Goal: Task Accomplishment & Management: Complete application form

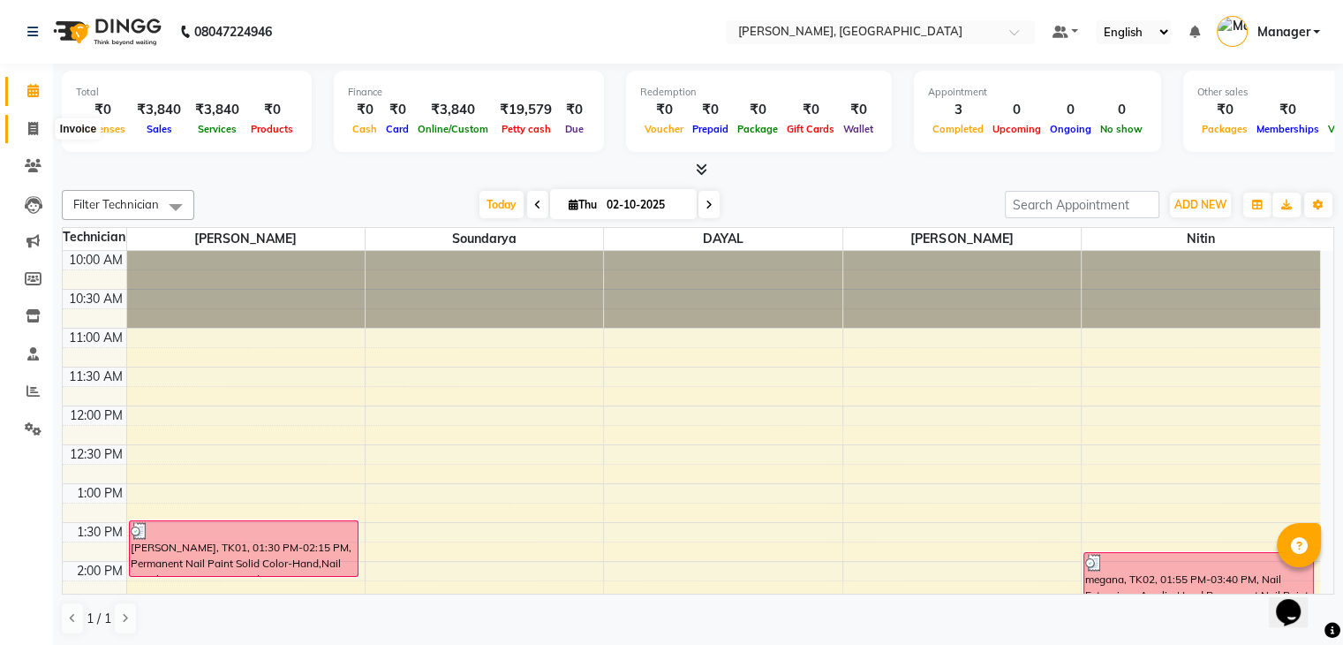
click at [36, 126] on icon at bounding box center [33, 128] width 10 height 13
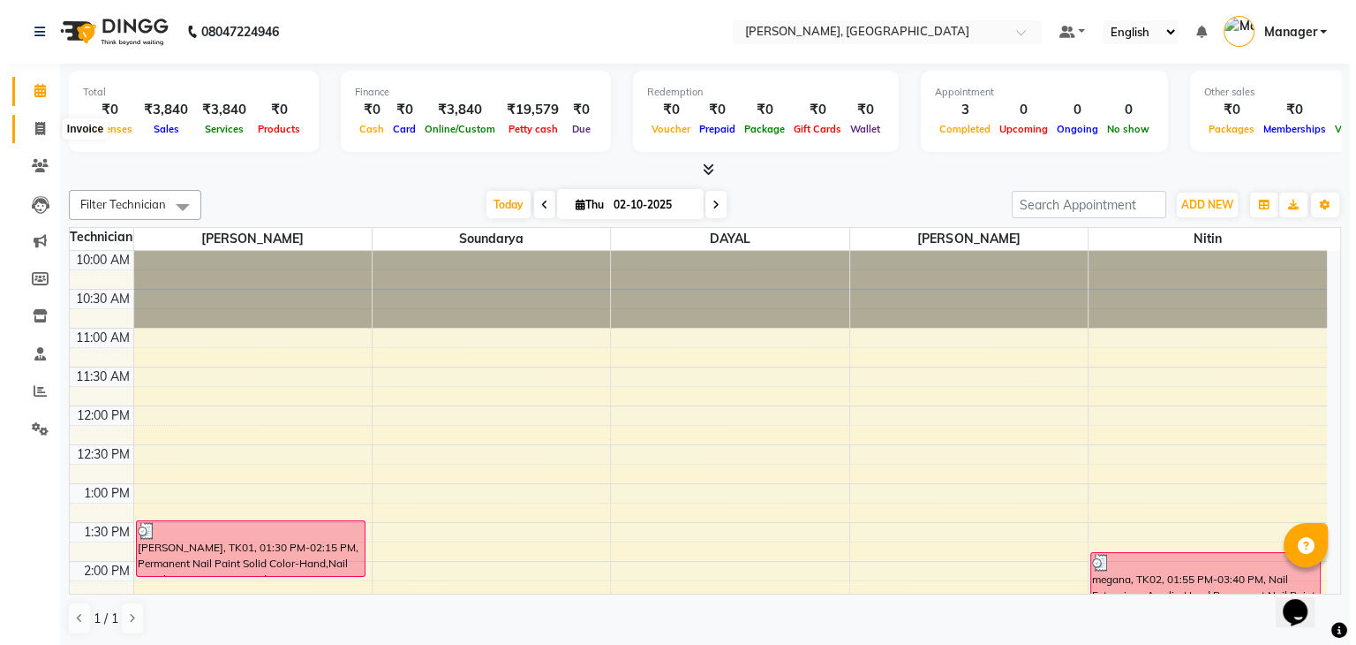
select select "service"
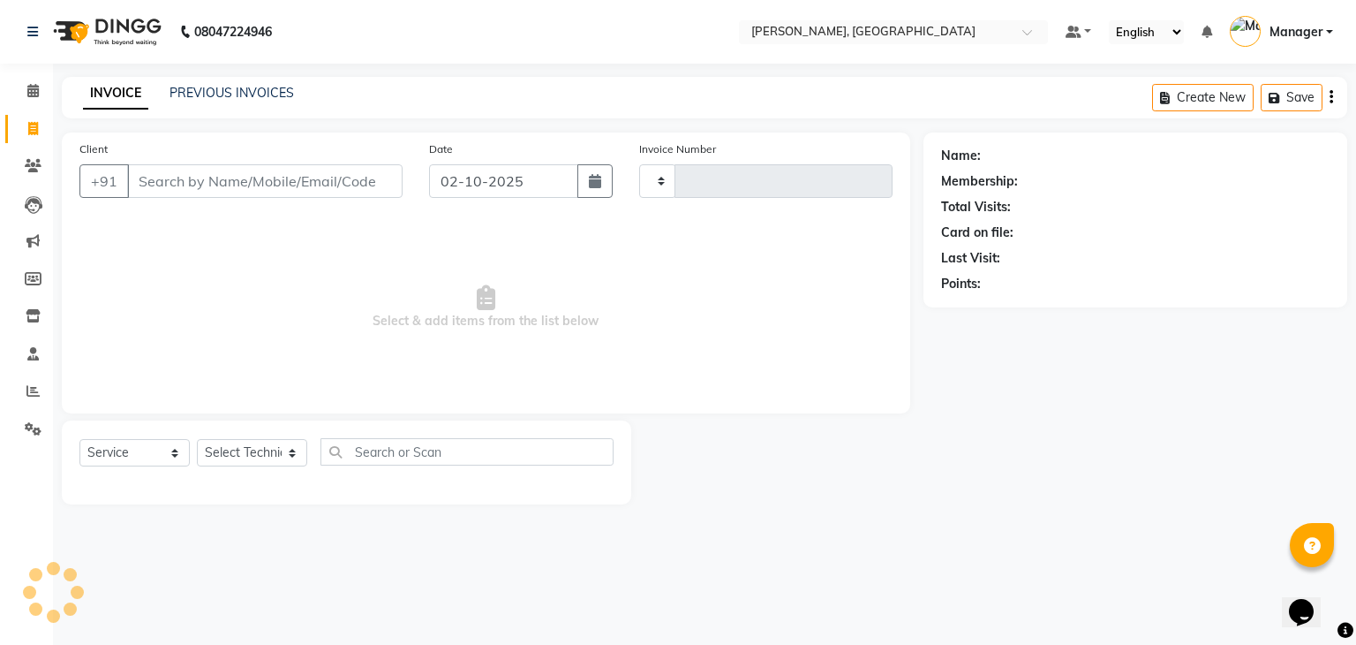
type input "1028"
select select "4495"
click at [226, 460] on select "Select Technician Admin [PERSON_NAME] Manager [PERSON_NAME]" at bounding box center [252, 452] width 110 height 27
select select "88589"
click at [197, 440] on select "Select Technician Admin [PERSON_NAME] Manager [PERSON_NAME]" at bounding box center [252, 452] width 110 height 27
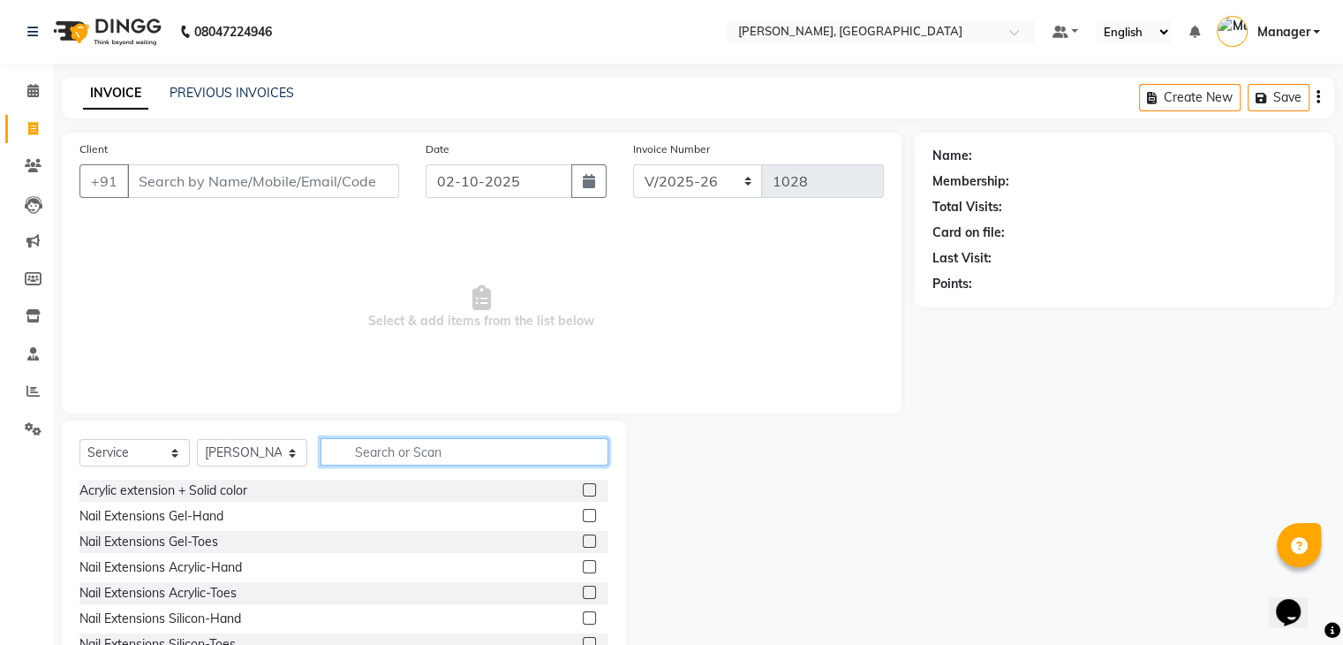
click at [396, 449] on input "text" at bounding box center [465, 451] width 288 height 27
type input "ext"
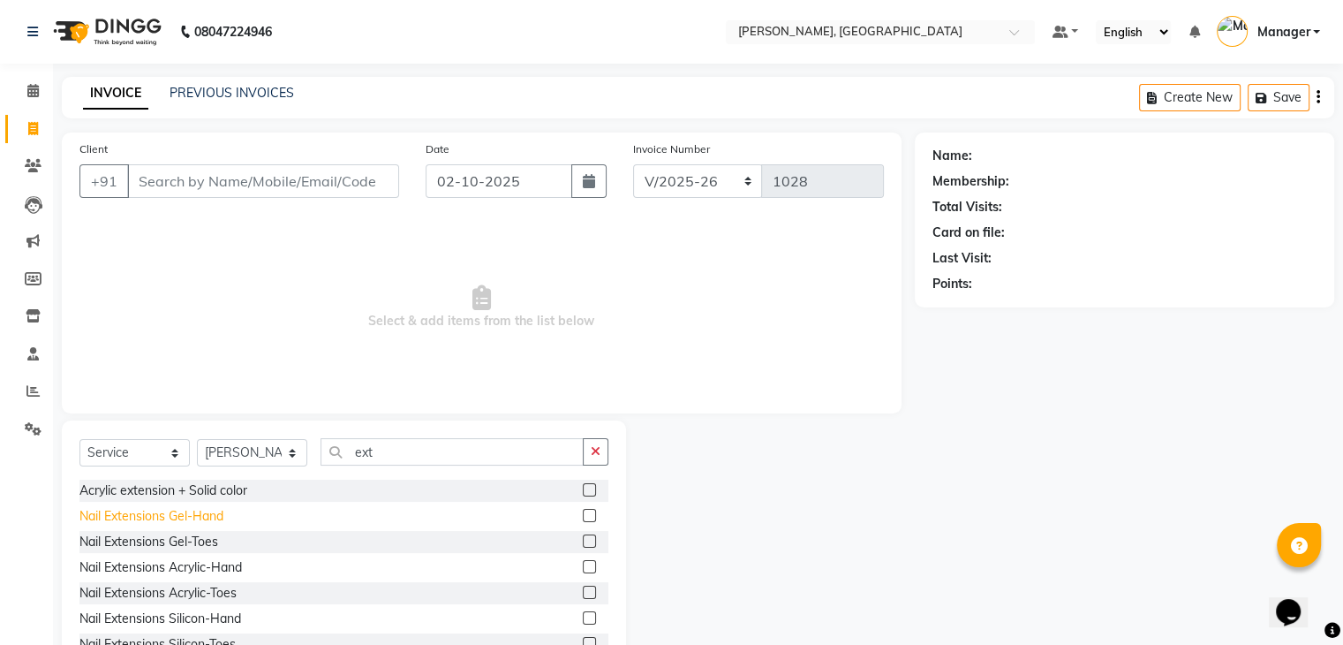
click at [215, 516] on div "Nail Extensions Gel-Hand" at bounding box center [151, 516] width 144 height 19
checkbox input "false"
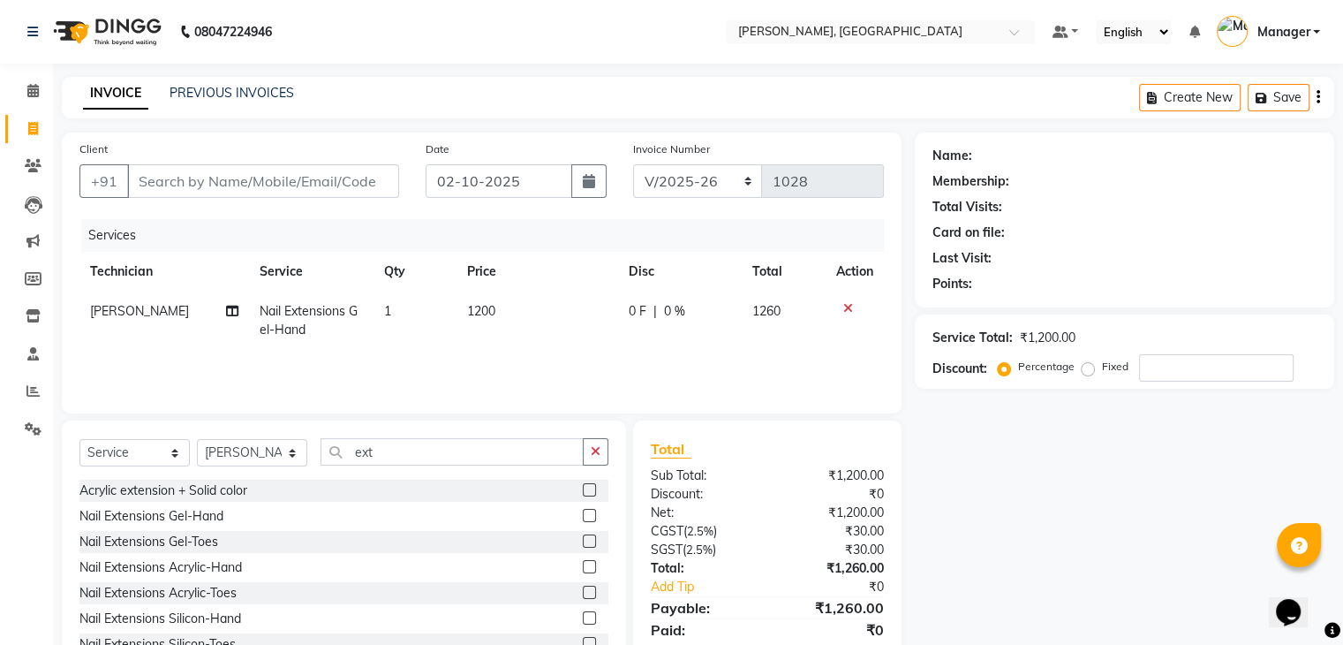
click at [843, 307] on icon at bounding box center [848, 308] width 10 height 12
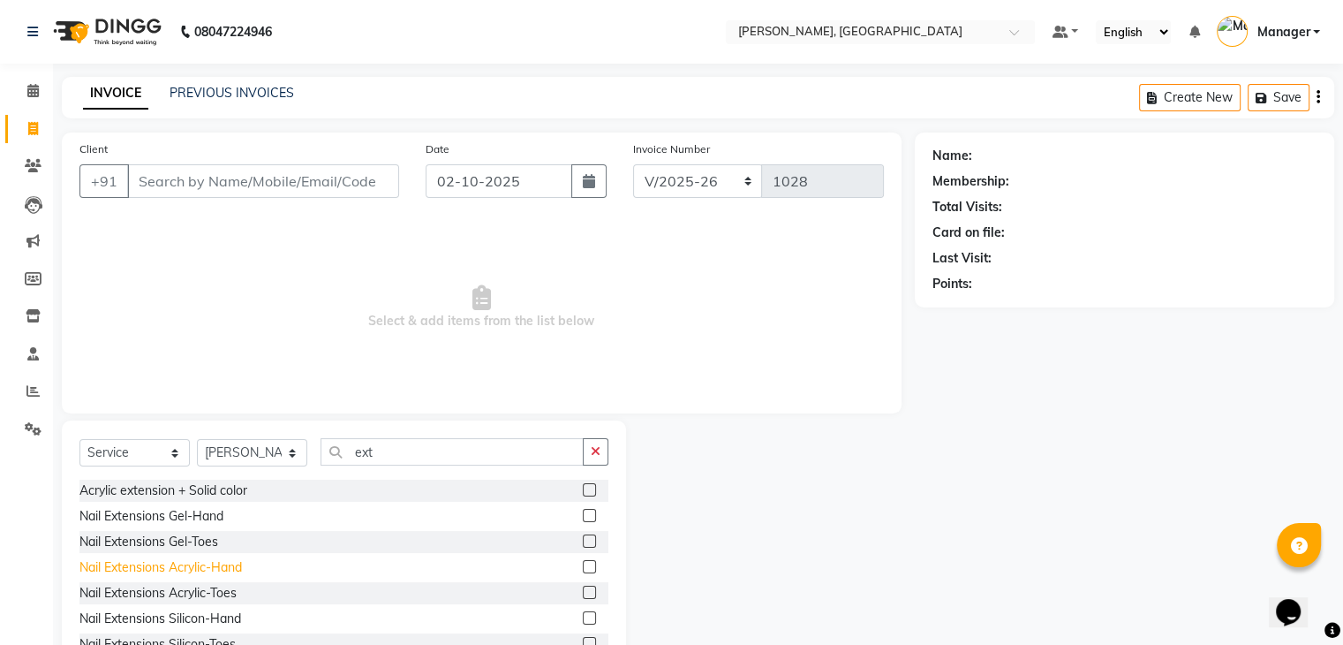
click at [159, 569] on div "Nail Extensions Acrylic-Hand" at bounding box center [160, 567] width 162 height 19
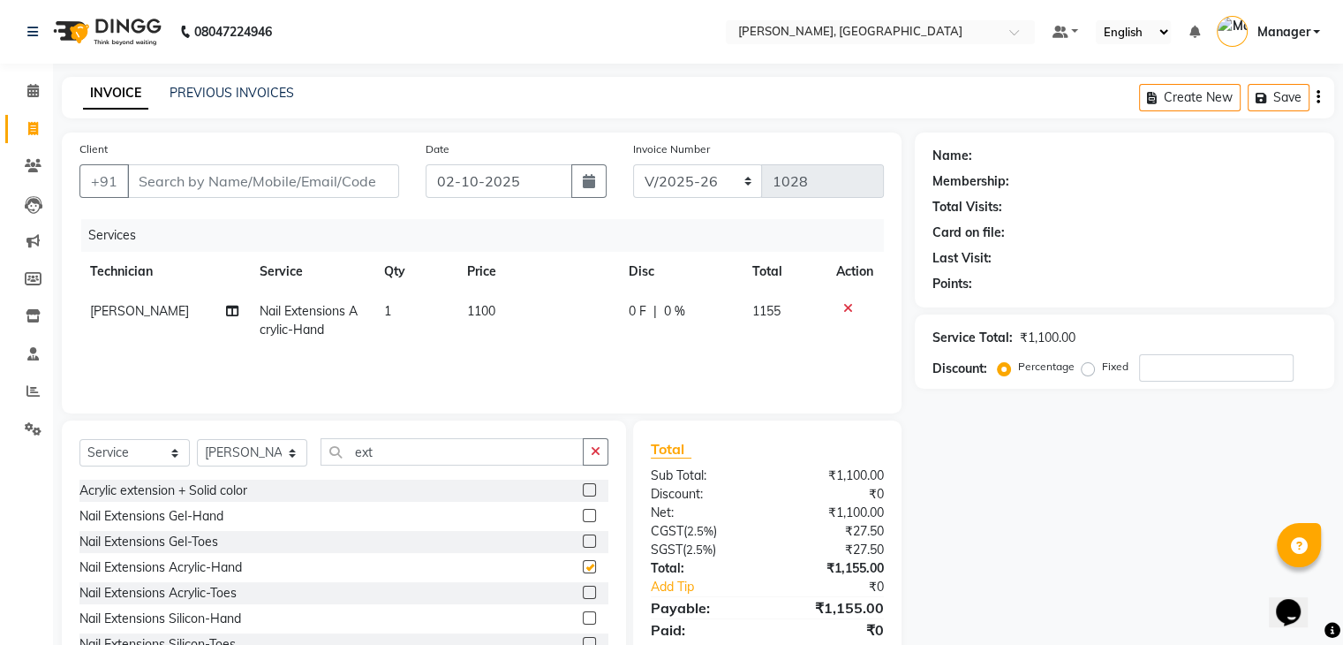
checkbox input "false"
click at [384, 435] on div "Select Service Product Membership Package Voucher Prepaid Gift Card Select Tech…" at bounding box center [344, 550] width 564 height 260
click at [396, 451] on input "ext" at bounding box center [452, 451] width 263 height 27
type input "e"
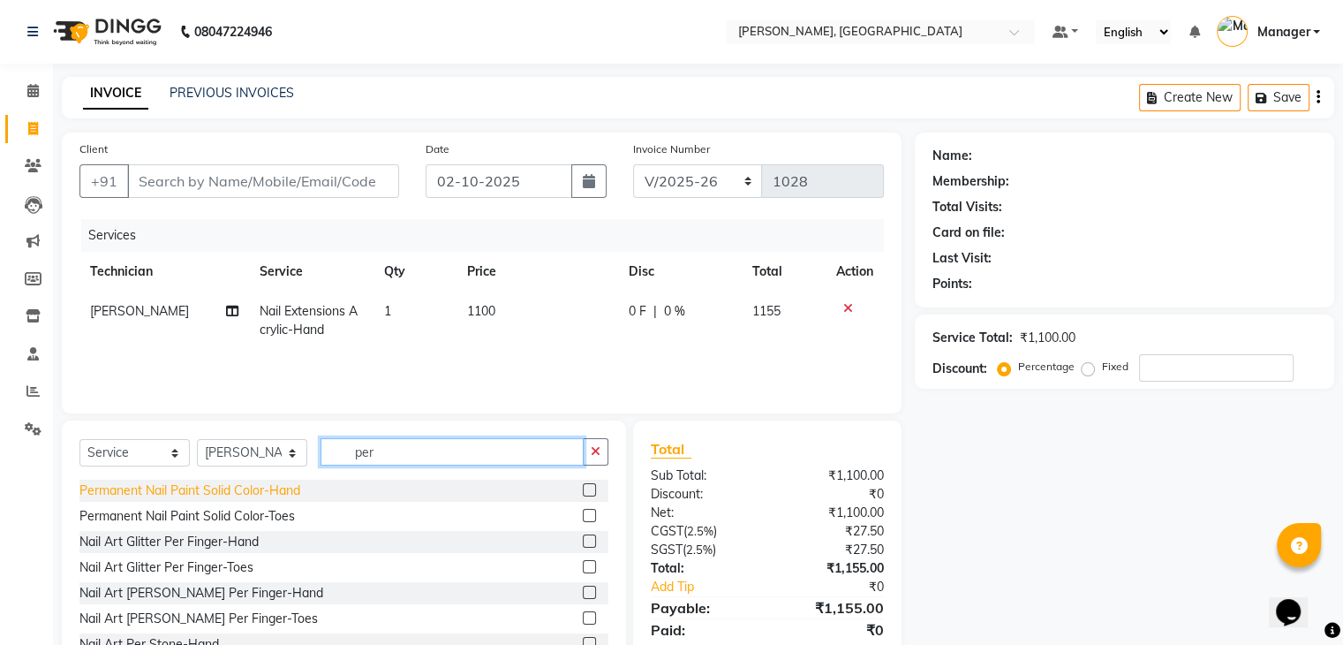
type input "per"
click at [266, 488] on div "Permanent Nail Paint Solid Color-Hand" at bounding box center [189, 490] width 221 height 19
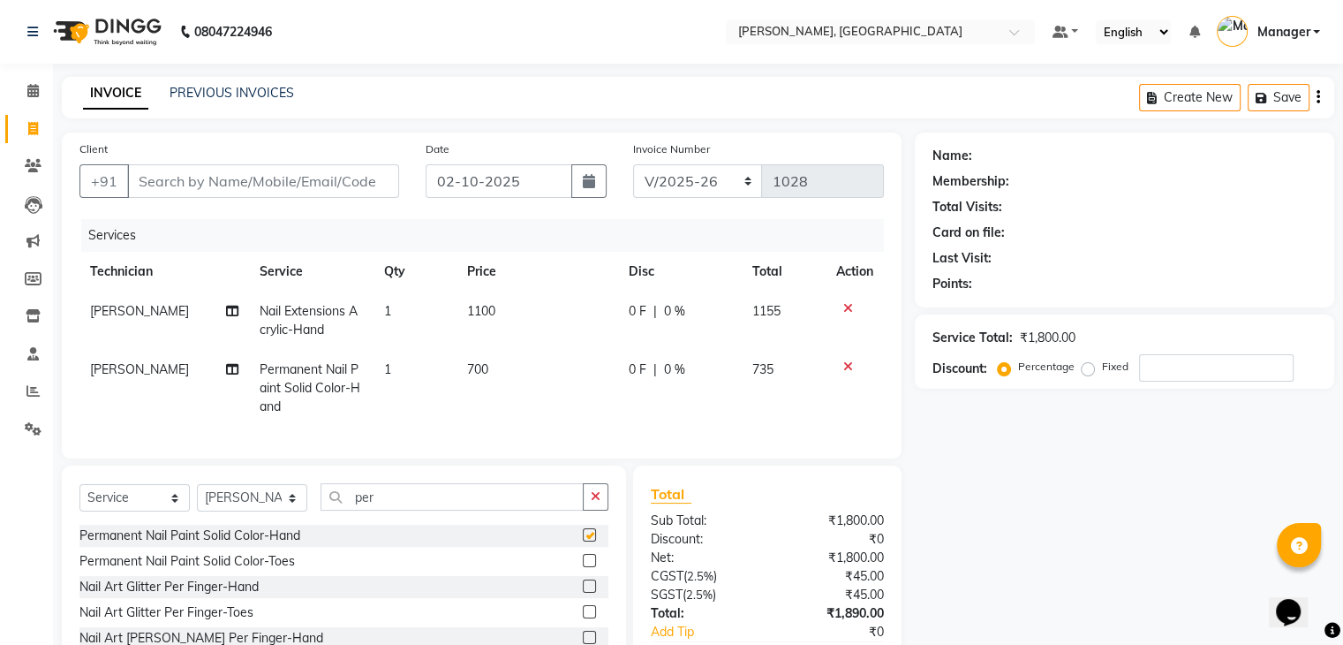
checkbox input "false"
click at [508, 474] on div "Client +91 Date [DATE] Invoice Number BTH/2025-26 RED/2025-26 V/2025 V/[PHONE_N…" at bounding box center [482, 428] width 866 height 593
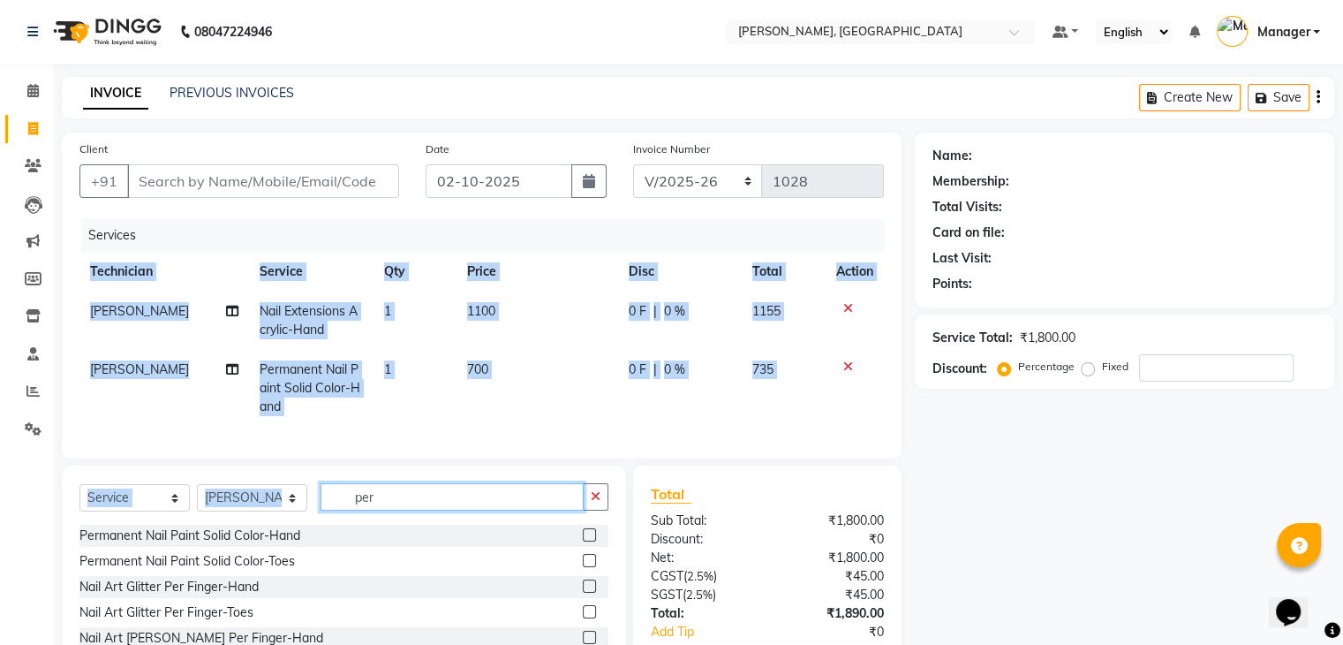
click at [431, 504] on input "per" at bounding box center [452, 496] width 263 height 27
click at [434, 510] on input "per" at bounding box center [452, 496] width 263 height 27
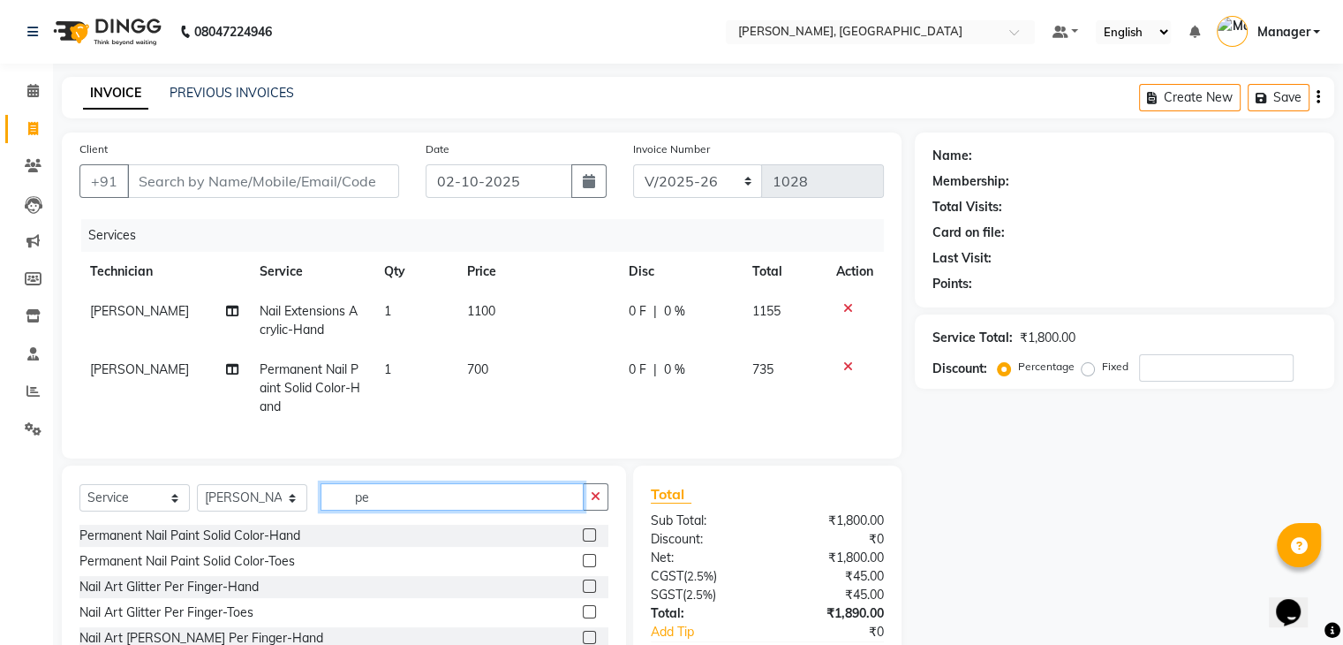
type input "p"
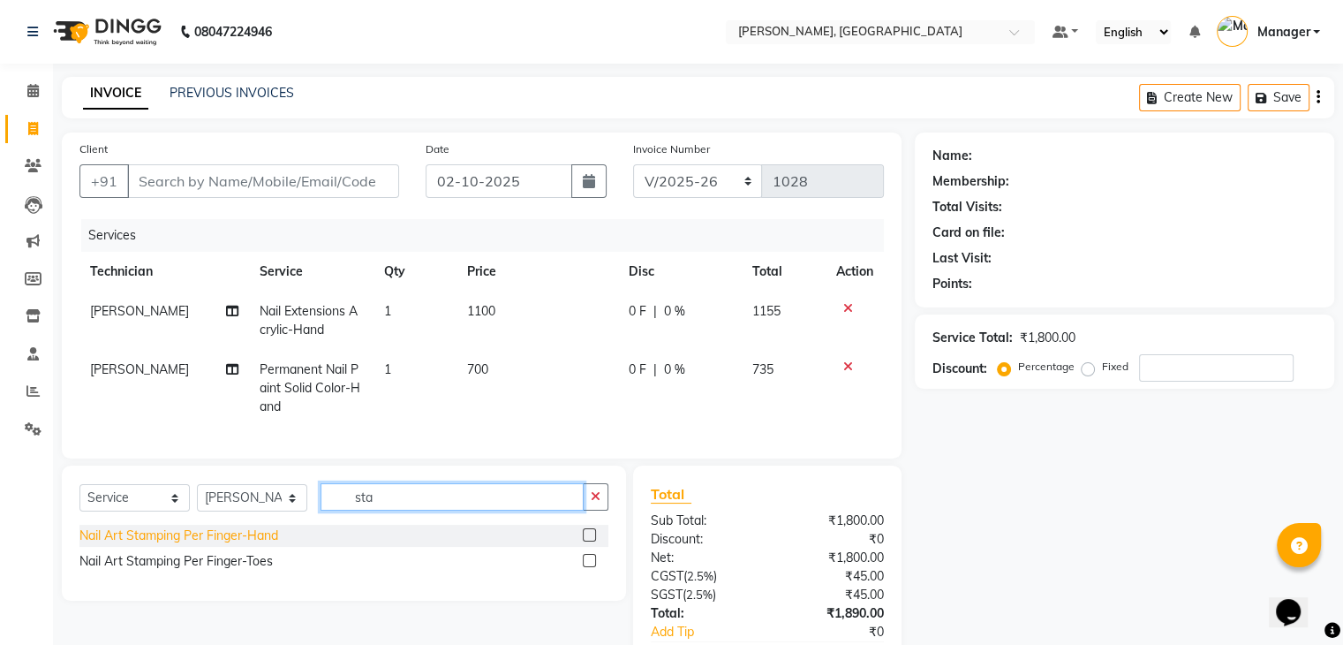
type input "sta"
click at [229, 545] on div "Nail Art Stamping Per Finger-Hand" at bounding box center [178, 535] width 199 height 19
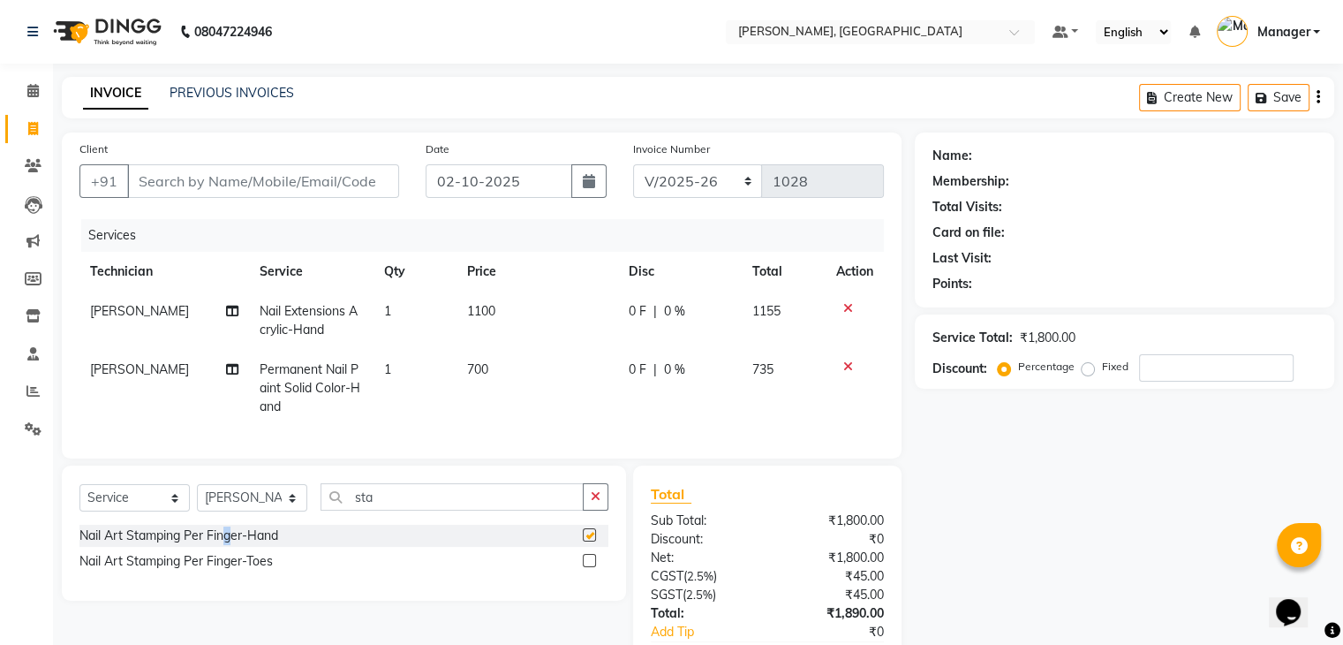
checkbox input "false"
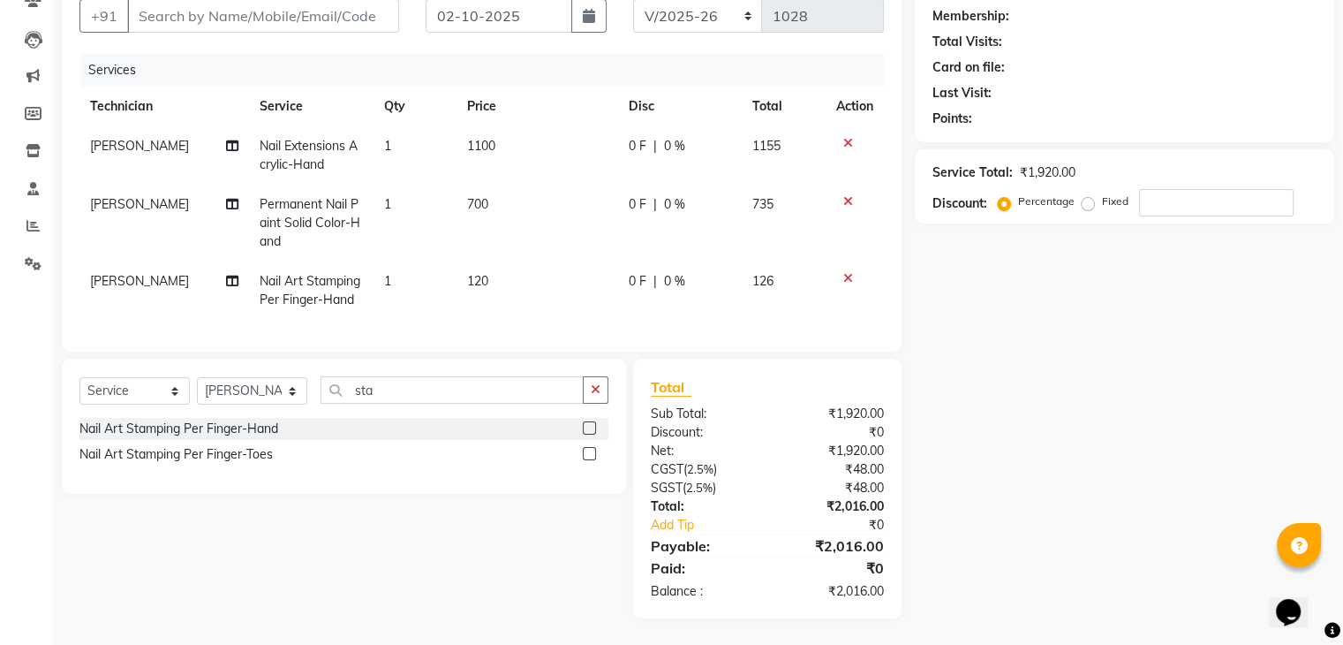
click at [399, 273] on td "1" at bounding box center [414, 290] width 83 height 58
select select "88589"
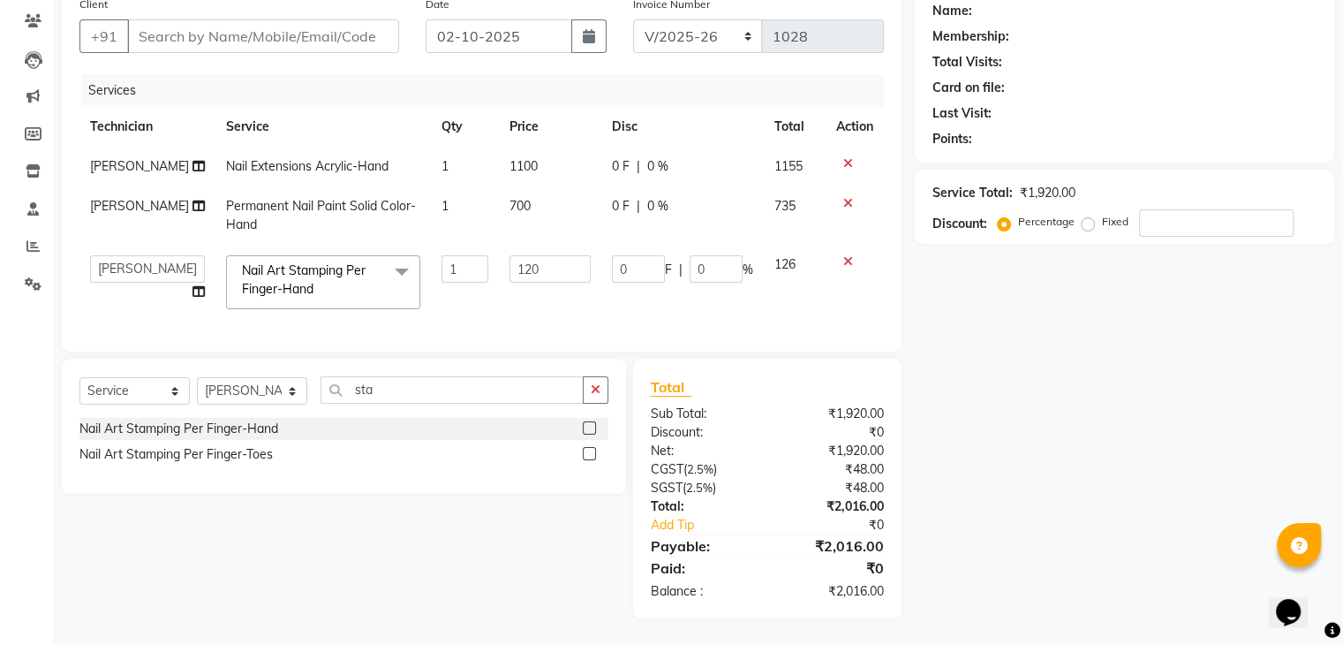
scroll to position [159, 0]
click at [453, 255] on input "1" at bounding box center [465, 268] width 48 height 27
type input "10"
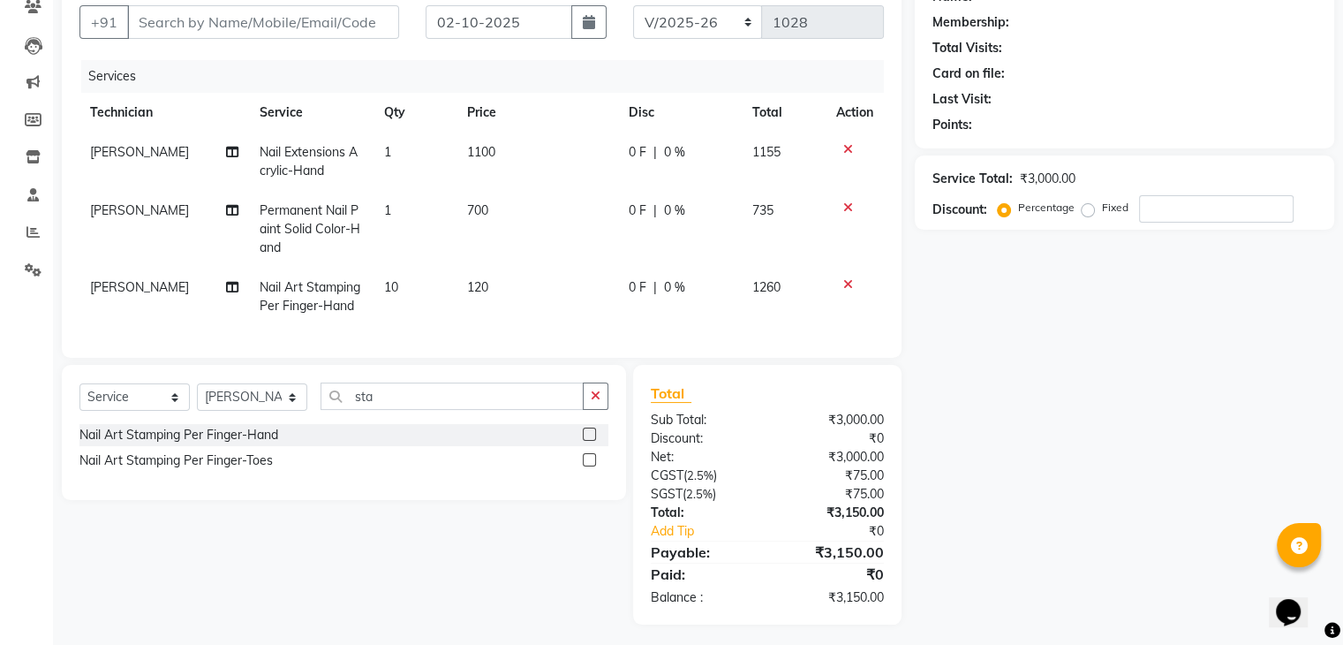
click at [456, 278] on tr "[PERSON_NAME] Nail Art Stamping Per Finger-Hand 10 120 0 F | 0 % 1260" at bounding box center [481, 297] width 804 height 58
click at [504, 280] on td "120" at bounding box center [537, 297] width 162 height 58
select select "88589"
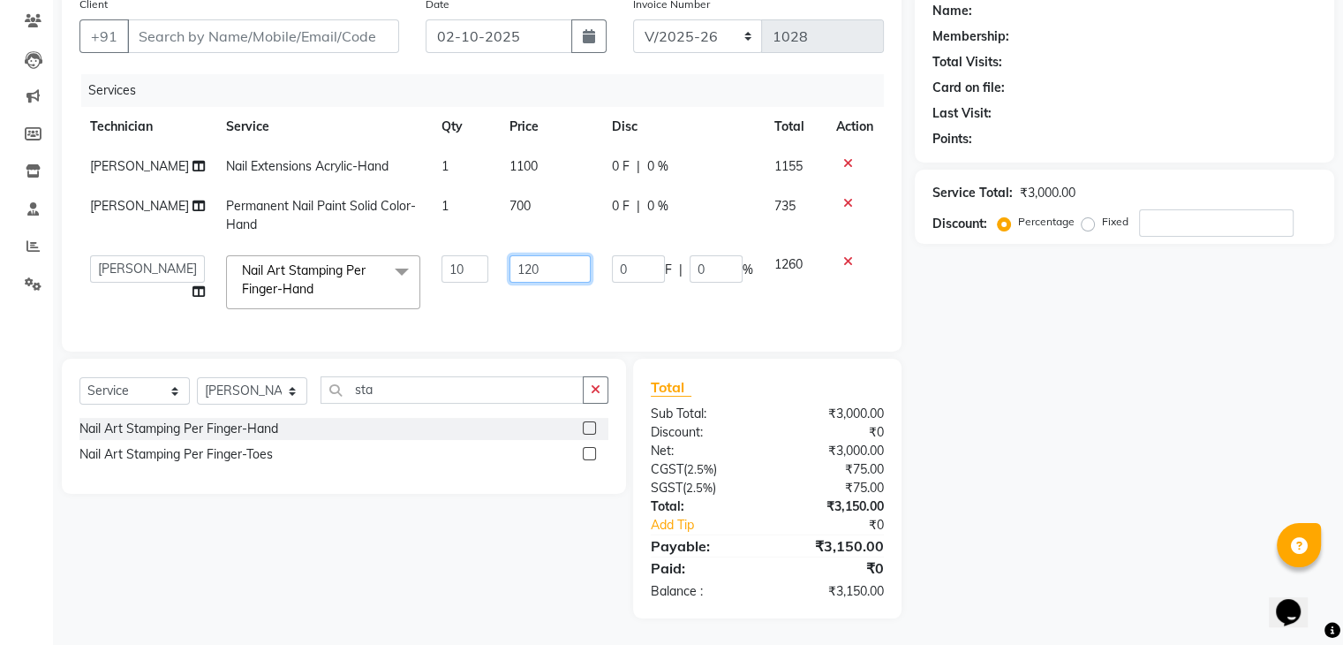
click at [540, 255] on input "120" at bounding box center [549, 268] width 81 height 27
type input "100"
click at [559, 177] on tbody "[PERSON_NAME] Nail Extensions Acrylic-Hand 1 1100 0 F | 0 % 1155 [PERSON_NAME] …" at bounding box center [481, 233] width 804 height 173
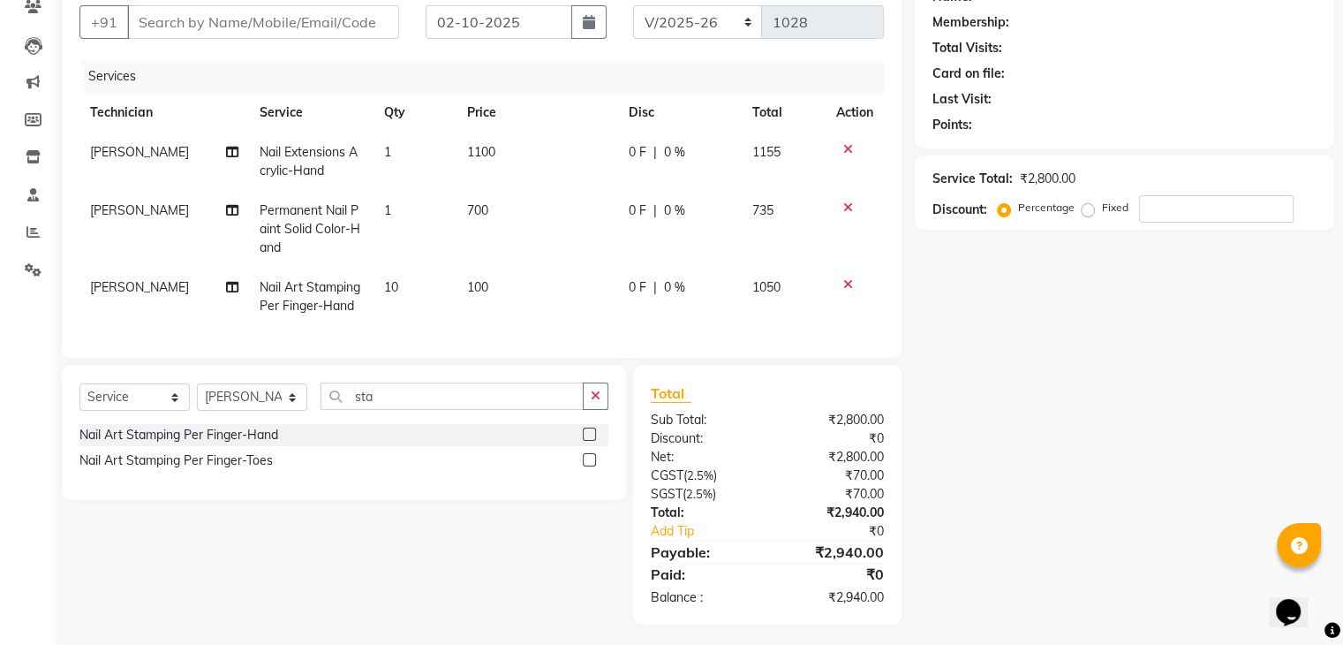
click at [540, 132] on th "Price" at bounding box center [537, 113] width 162 height 40
click at [548, 149] on td "1100" at bounding box center [537, 161] width 162 height 58
select select "88589"
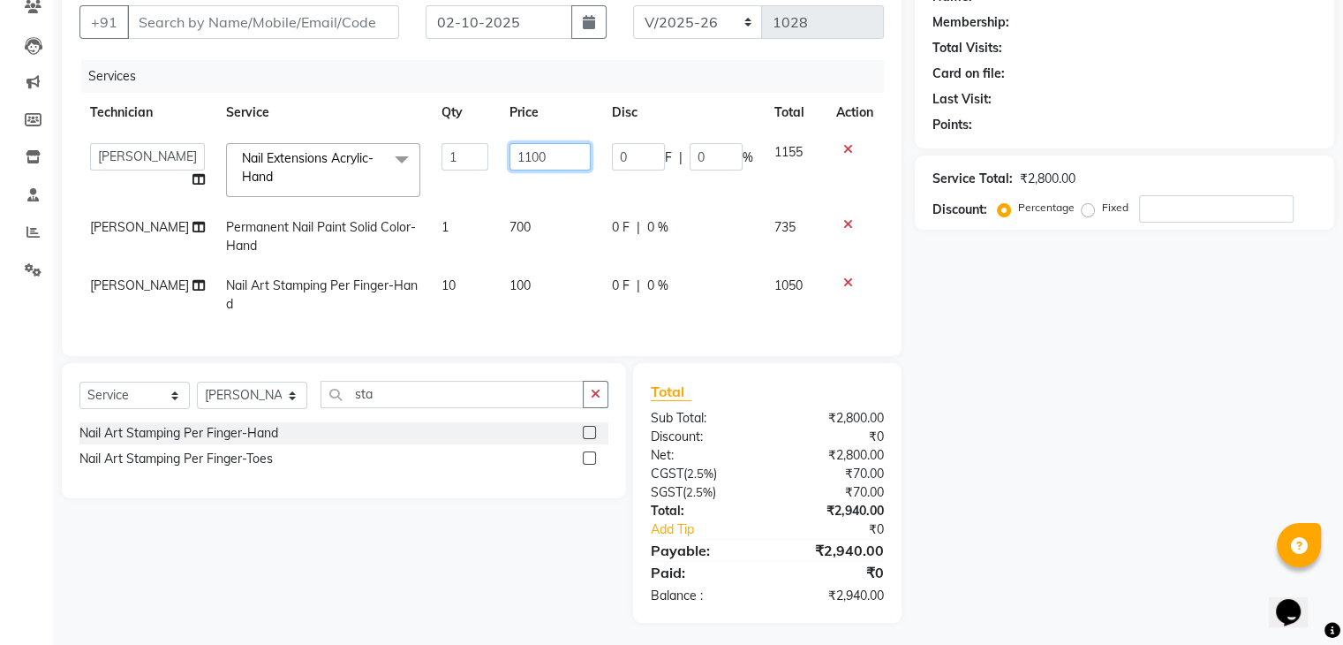
click at [554, 146] on input "1100" at bounding box center [549, 156] width 81 height 27
type input "1000"
click at [577, 160] on input "1000" at bounding box center [549, 156] width 81 height 27
click at [586, 207] on td "700" at bounding box center [550, 236] width 102 height 58
select select "88589"
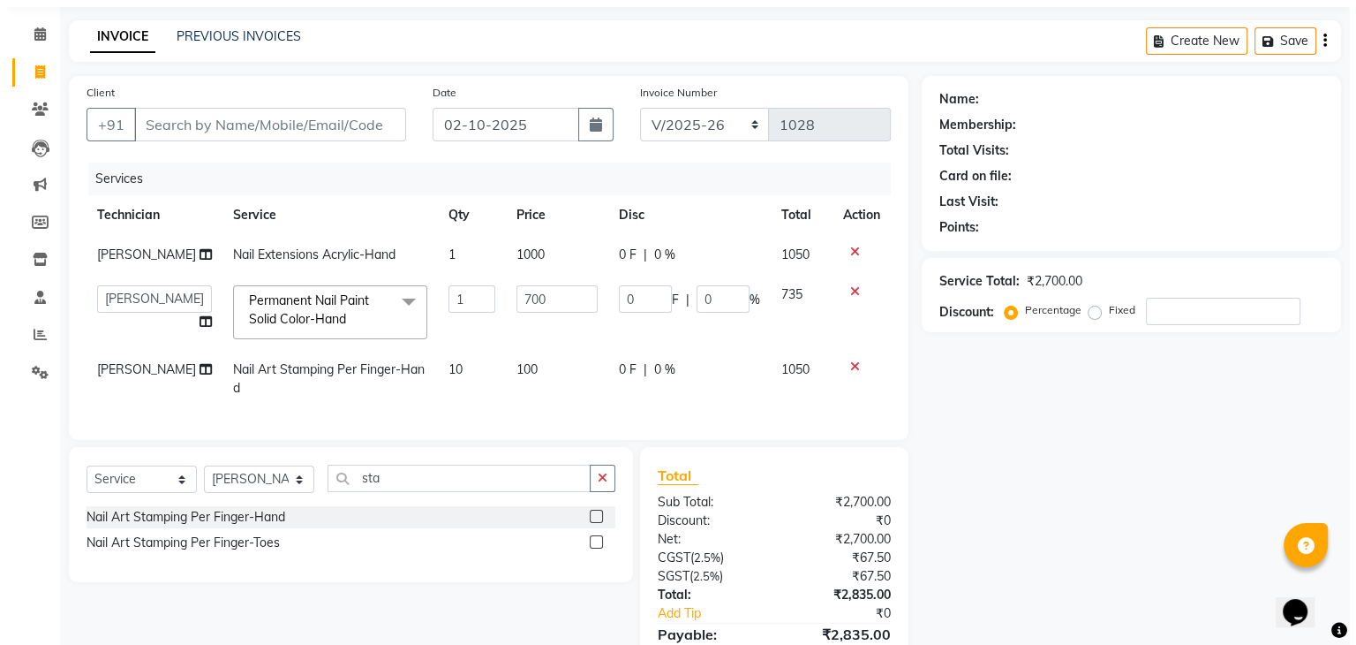
scroll to position [0, 0]
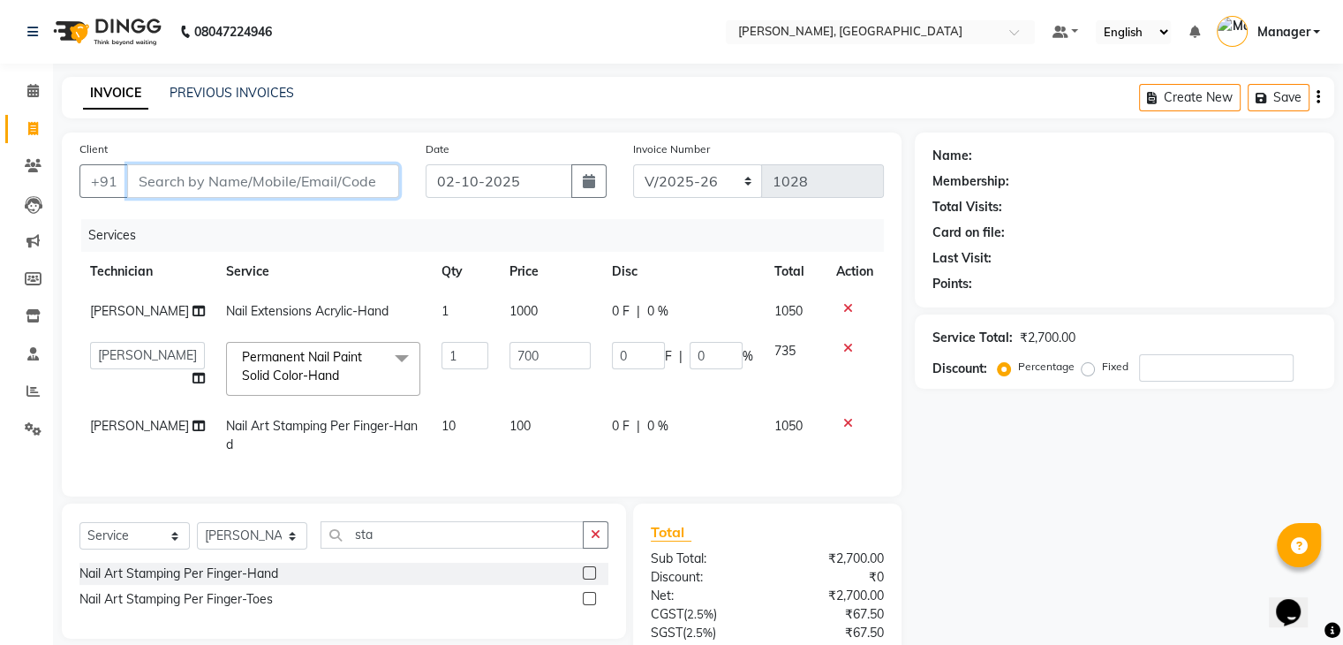
click at [205, 170] on input "Client" at bounding box center [263, 181] width 272 height 34
type input "9"
type input "0"
type input "9901521552"
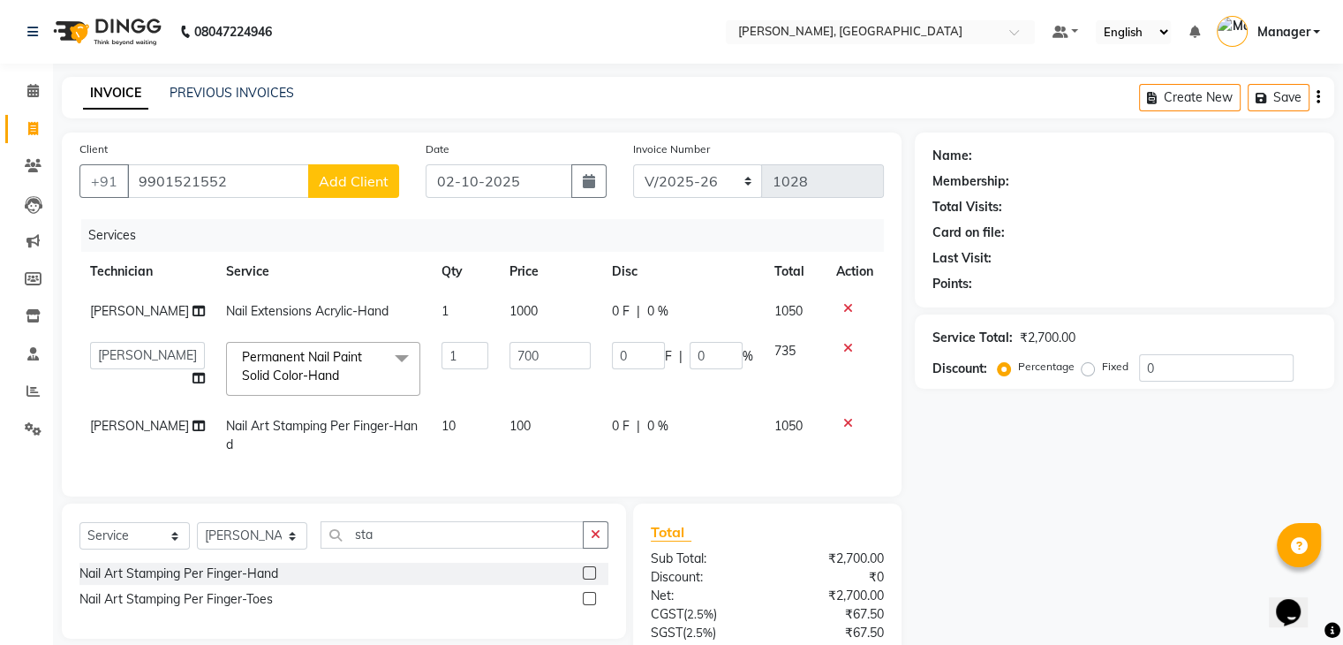
click at [358, 181] on span "Add Client" at bounding box center [354, 181] width 70 height 18
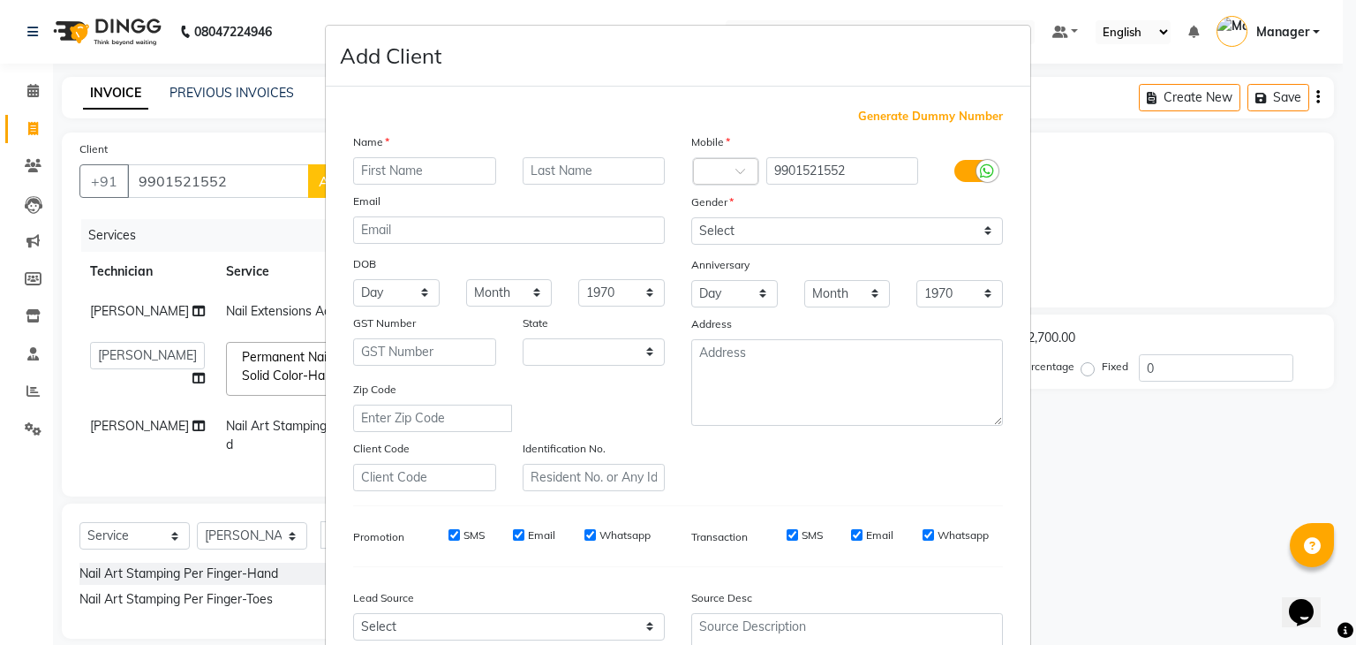
select select "21"
click at [439, 178] on input "text" at bounding box center [424, 170] width 143 height 27
type input "rachitha"
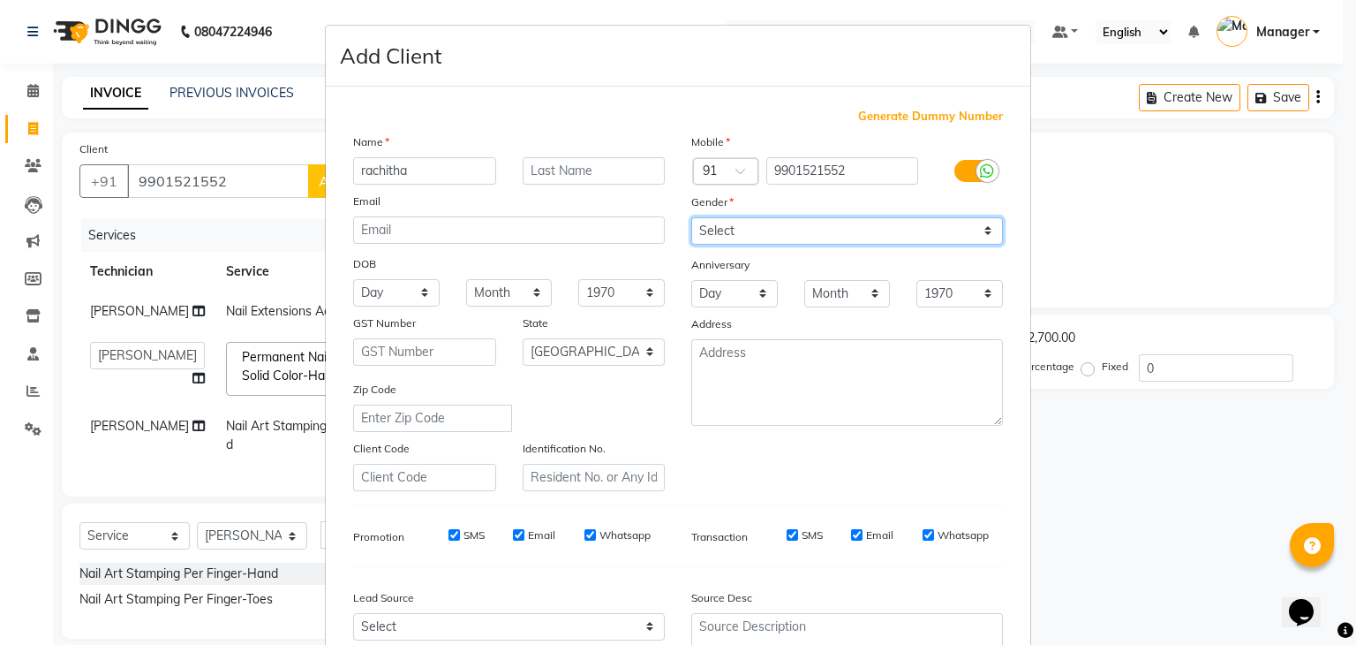
click at [720, 229] on select "Select [DEMOGRAPHIC_DATA] [DEMOGRAPHIC_DATA] Other Prefer Not To Say" at bounding box center [847, 230] width 312 height 27
select select "[DEMOGRAPHIC_DATA]"
click at [691, 218] on select "Select [DEMOGRAPHIC_DATA] [DEMOGRAPHIC_DATA] Other Prefer Not To Say" at bounding box center [847, 230] width 312 height 27
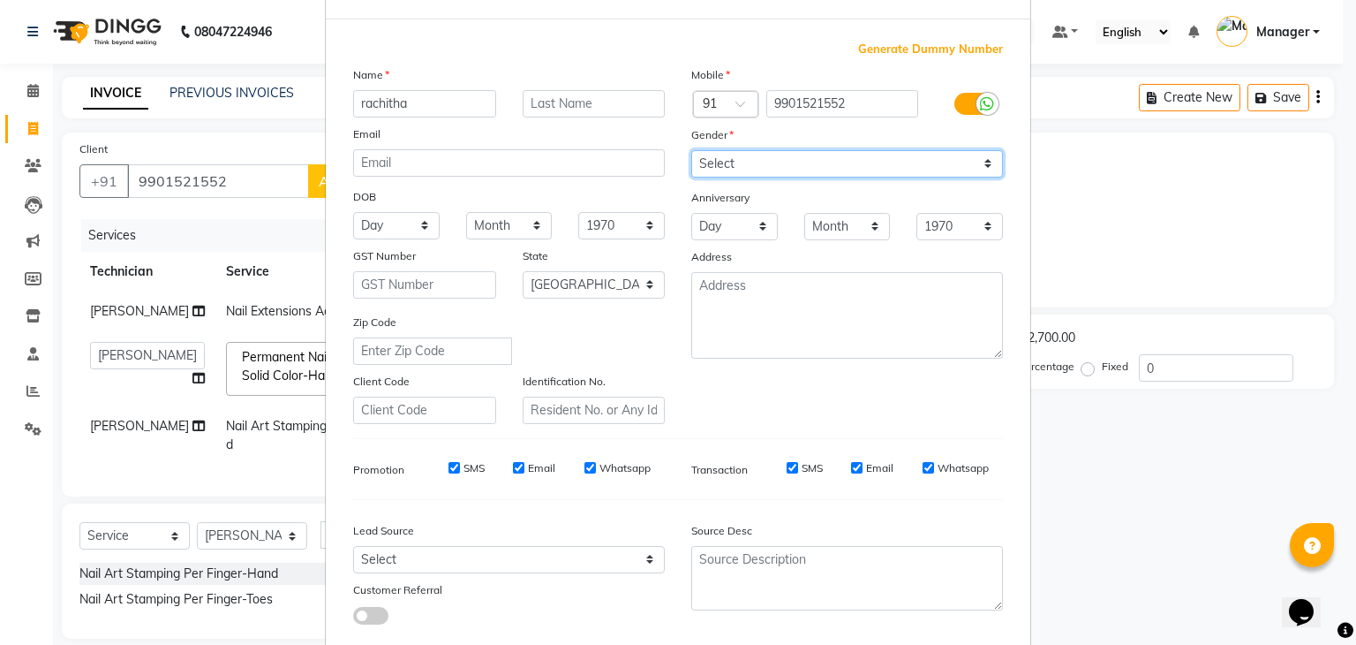
scroll to position [179, 0]
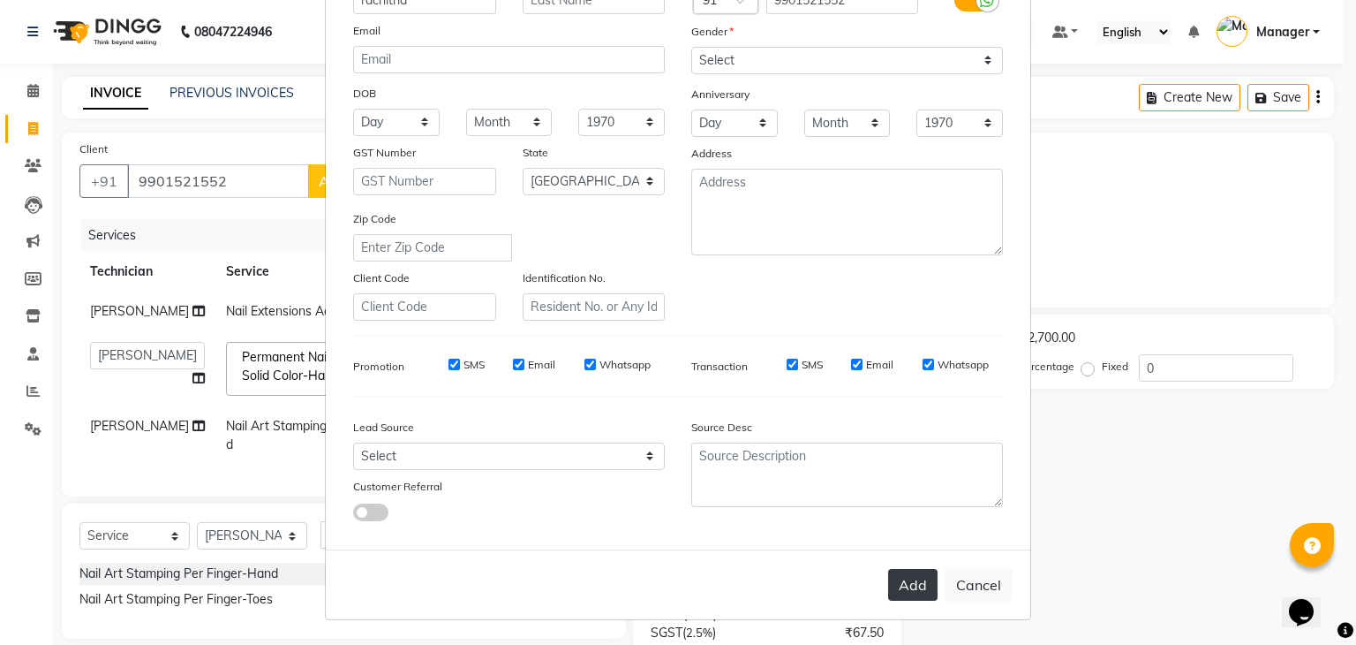
click at [908, 598] on button "Add" at bounding box center [912, 585] width 49 height 32
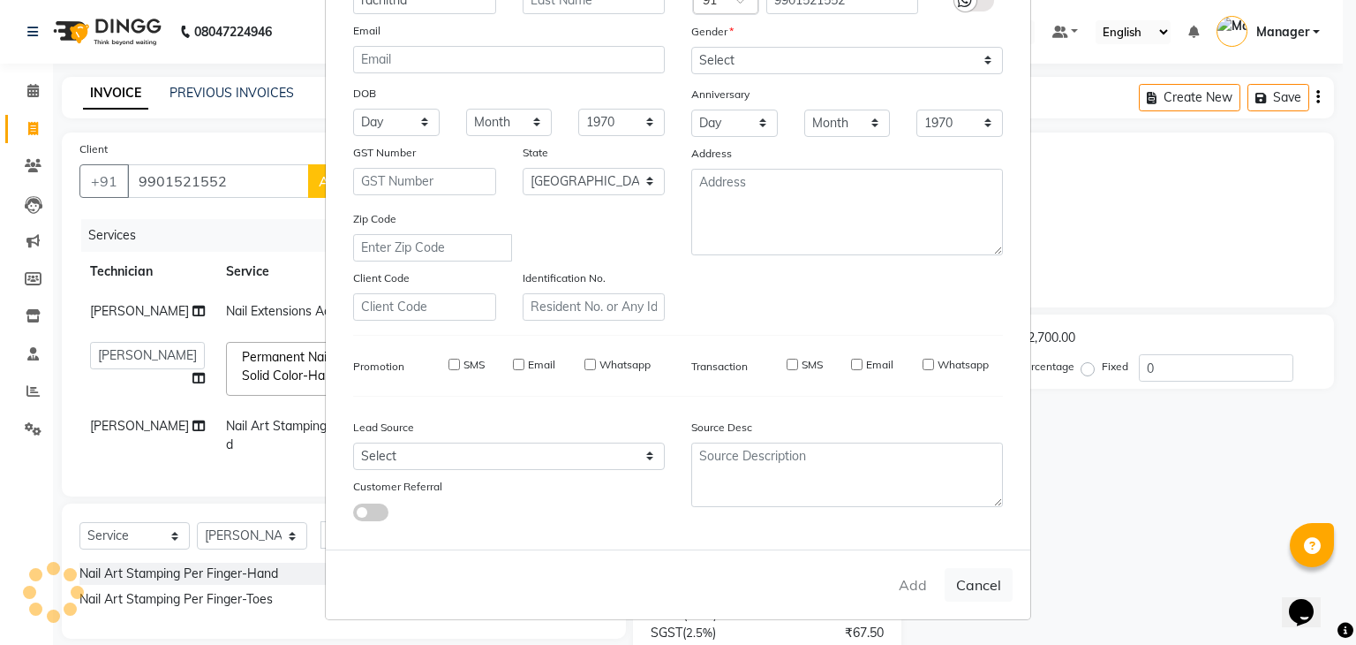
type input "99******52"
select select
select select "null"
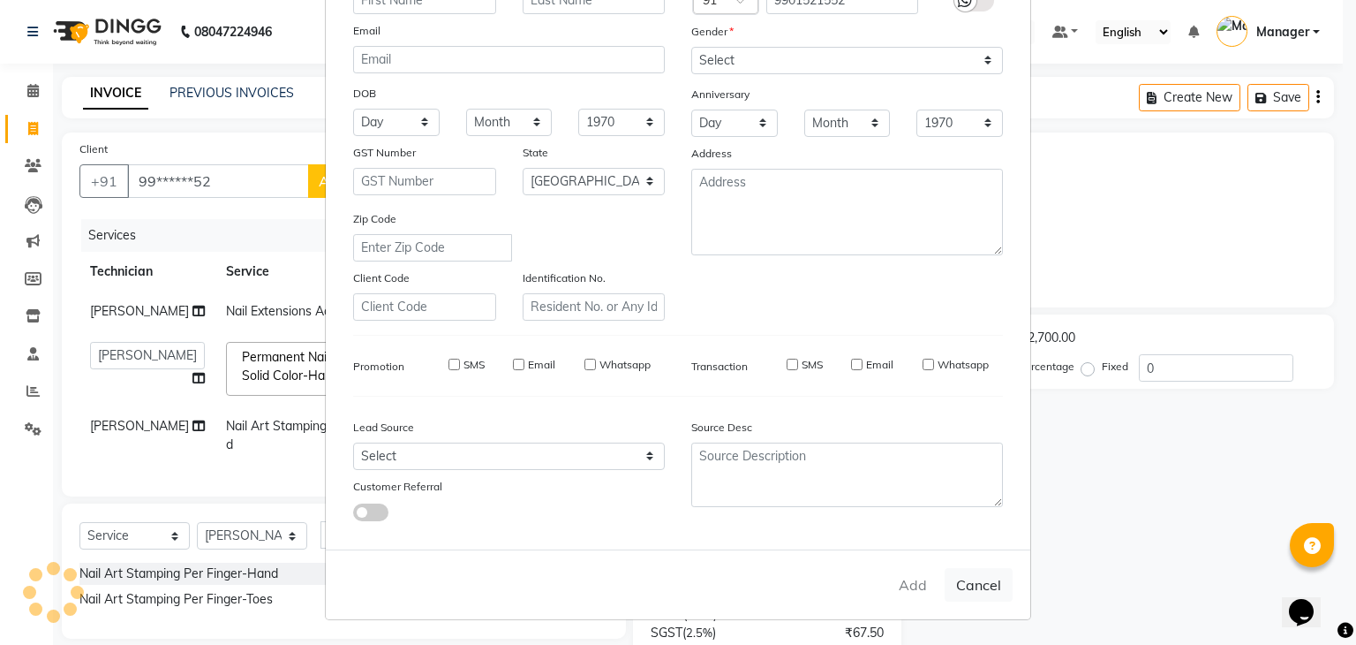
select select
checkbox input "false"
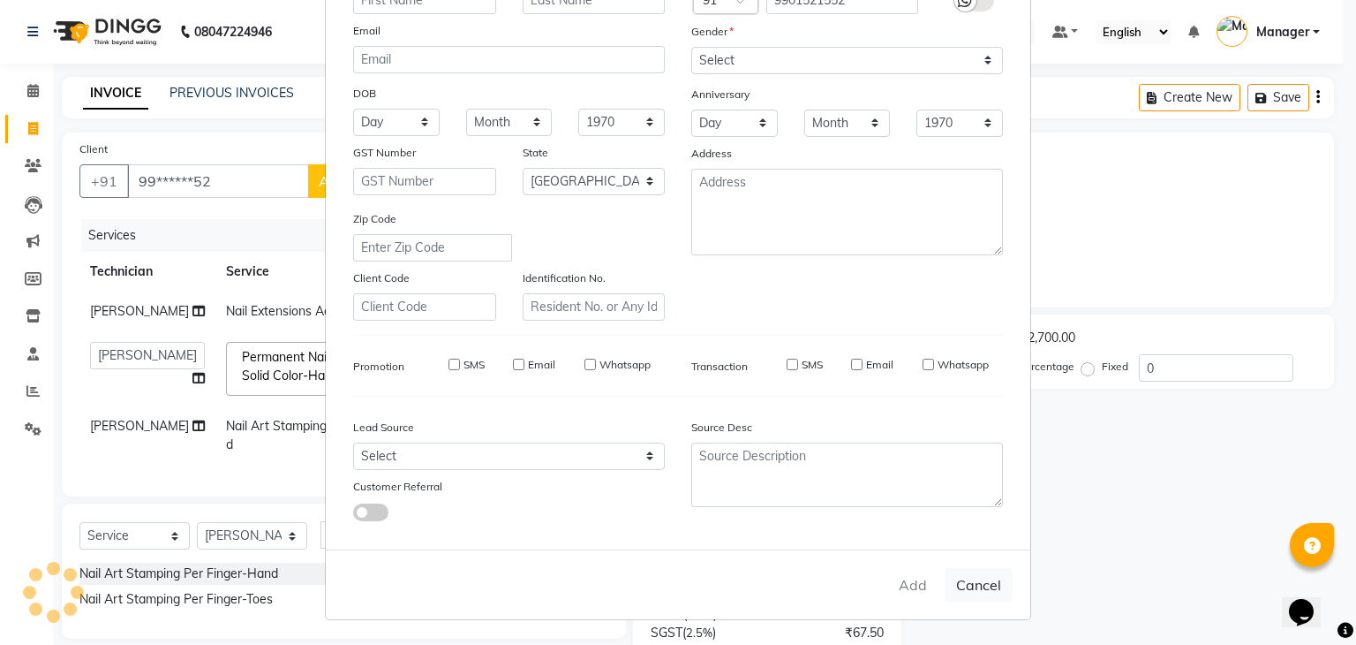
checkbox input "false"
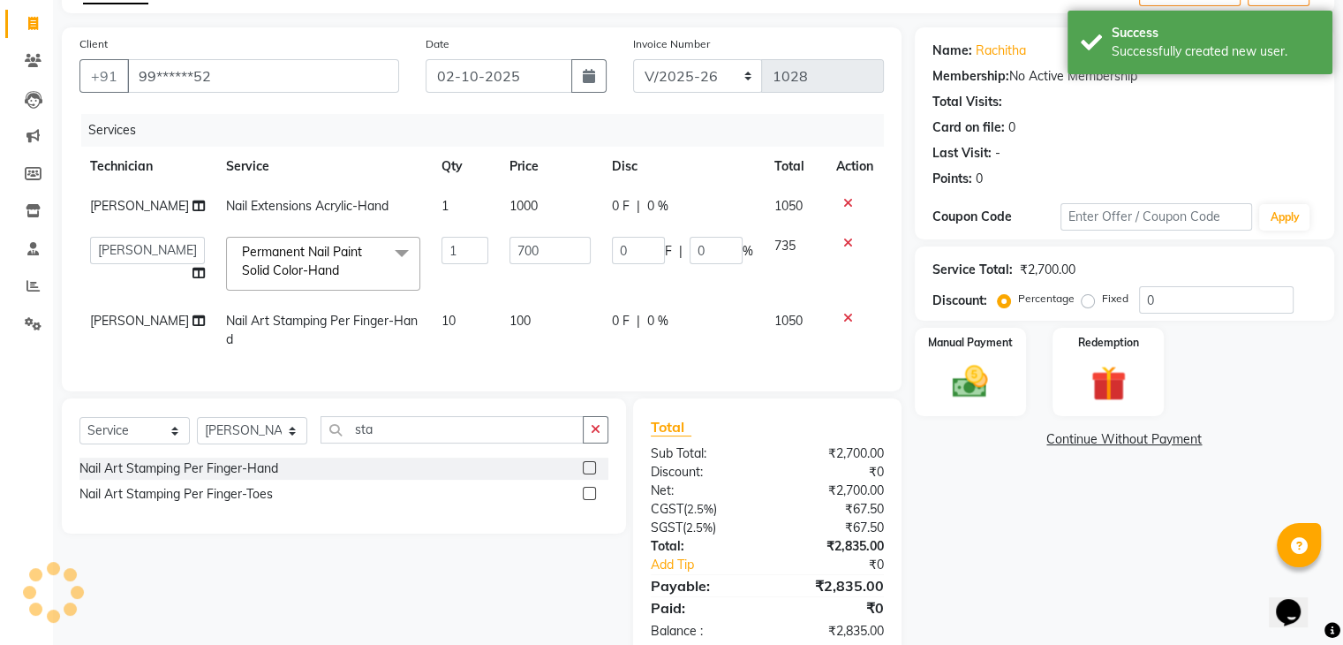
scroll to position [159, 0]
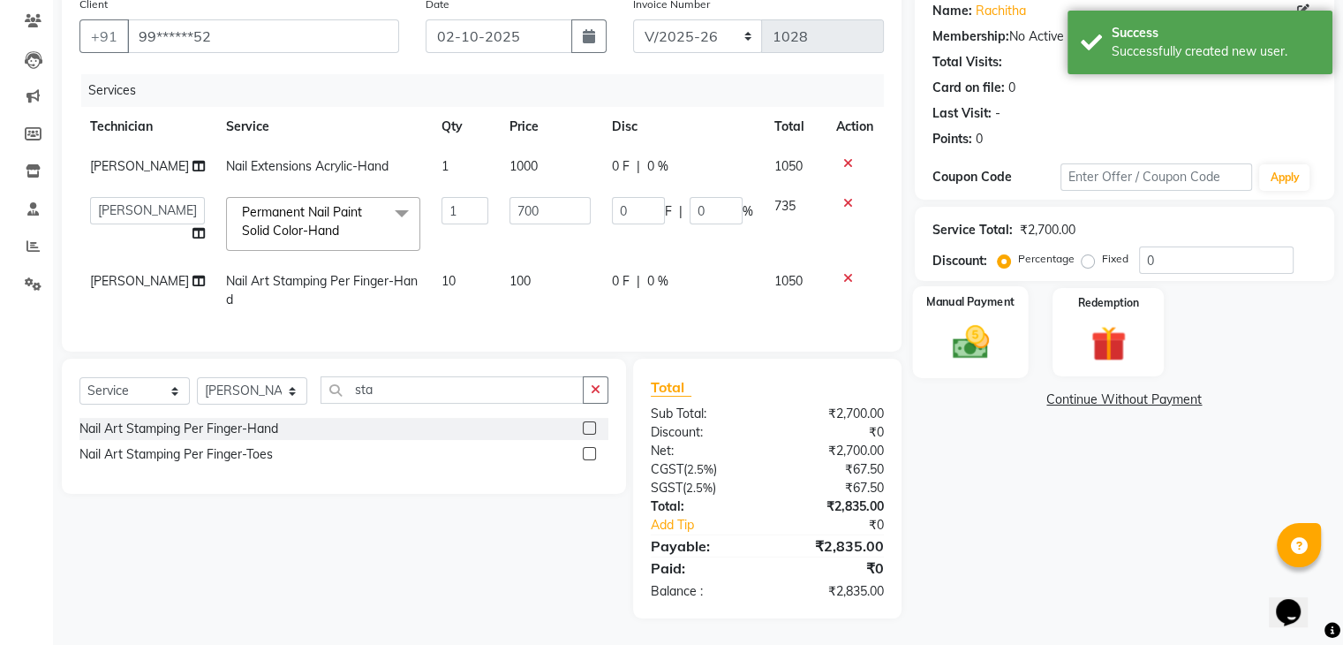
click at [958, 321] on img at bounding box center [969, 342] width 59 height 42
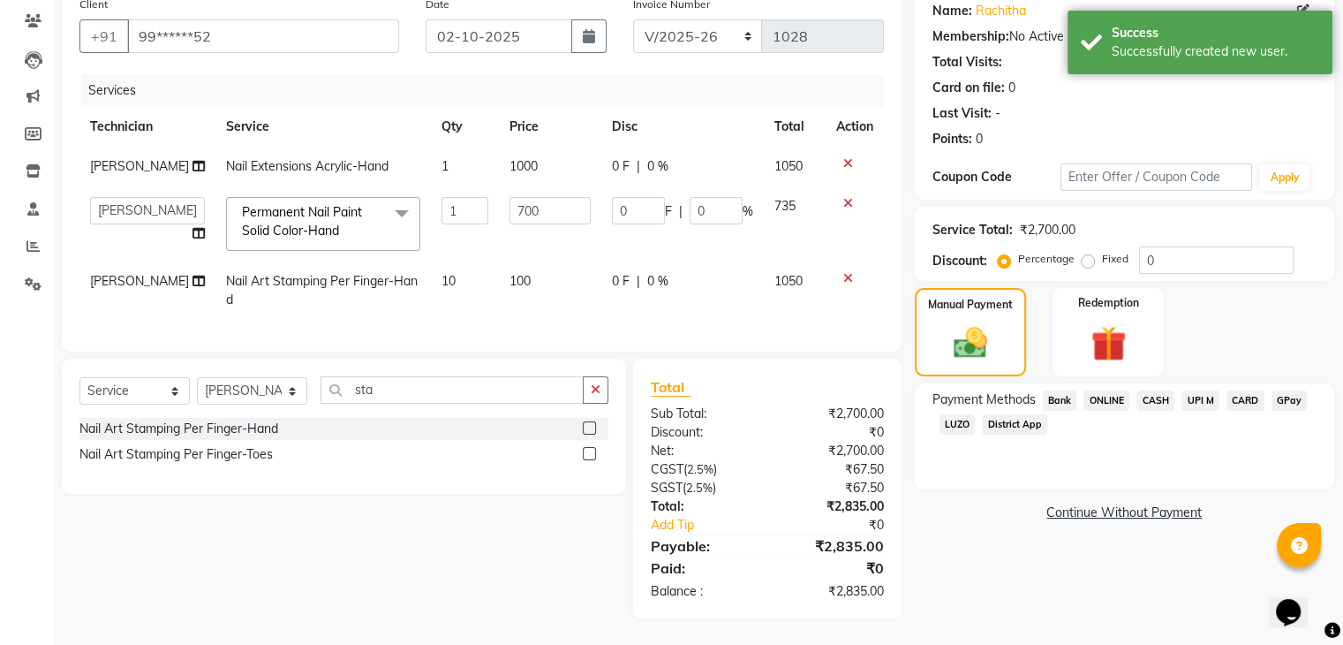
drag, startPoint x: 1249, startPoint y: 376, endPoint x: 1252, endPoint y: 385, distance: 9.2
click at [1253, 390] on span "CARD" at bounding box center [1245, 400] width 38 height 20
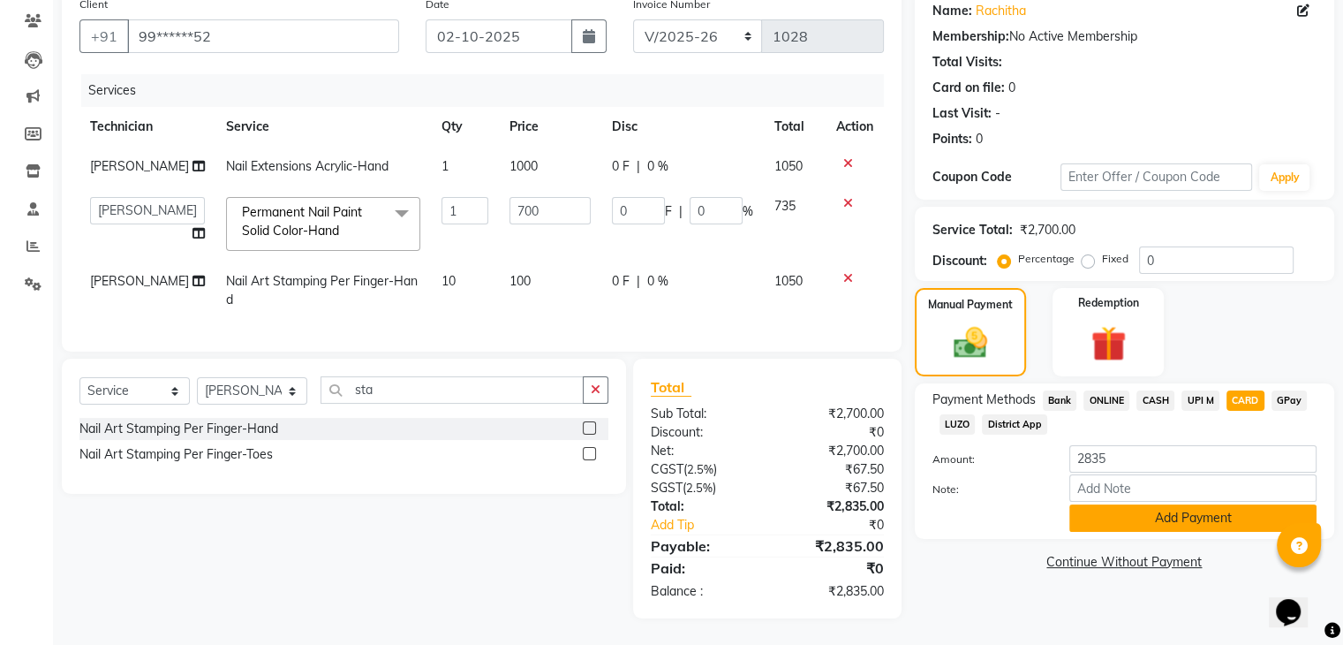
click at [1215, 510] on button "Add Payment" at bounding box center [1192, 517] width 247 height 27
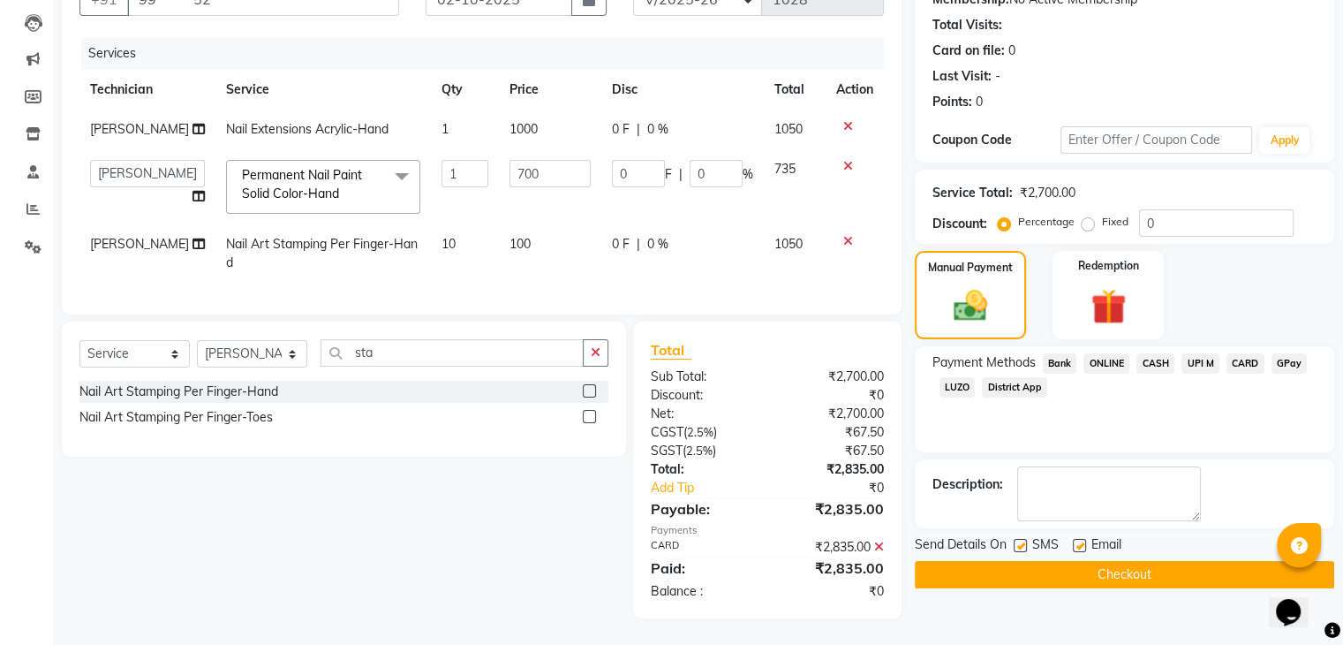
scroll to position [195, 0]
click at [1088, 567] on button "Checkout" at bounding box center [1124, 574] width 419 height 27
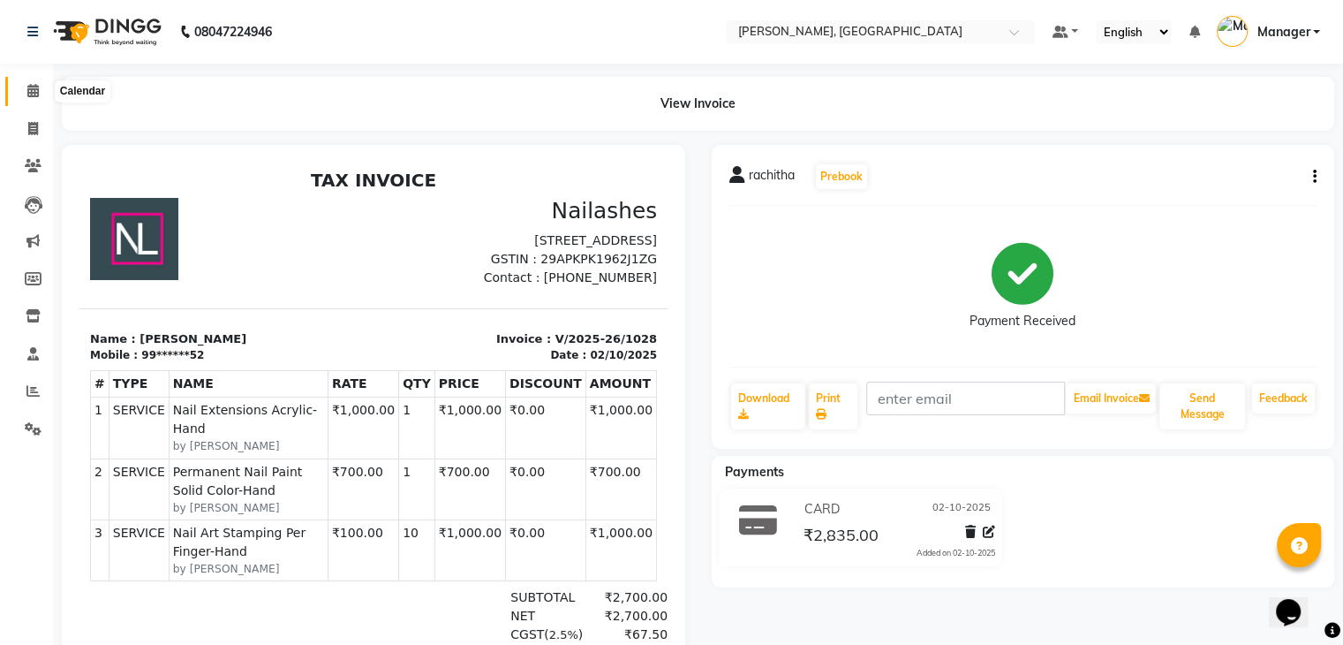
click at [32, 93] on icon at bounding box center [32, 90] width 11 height 13
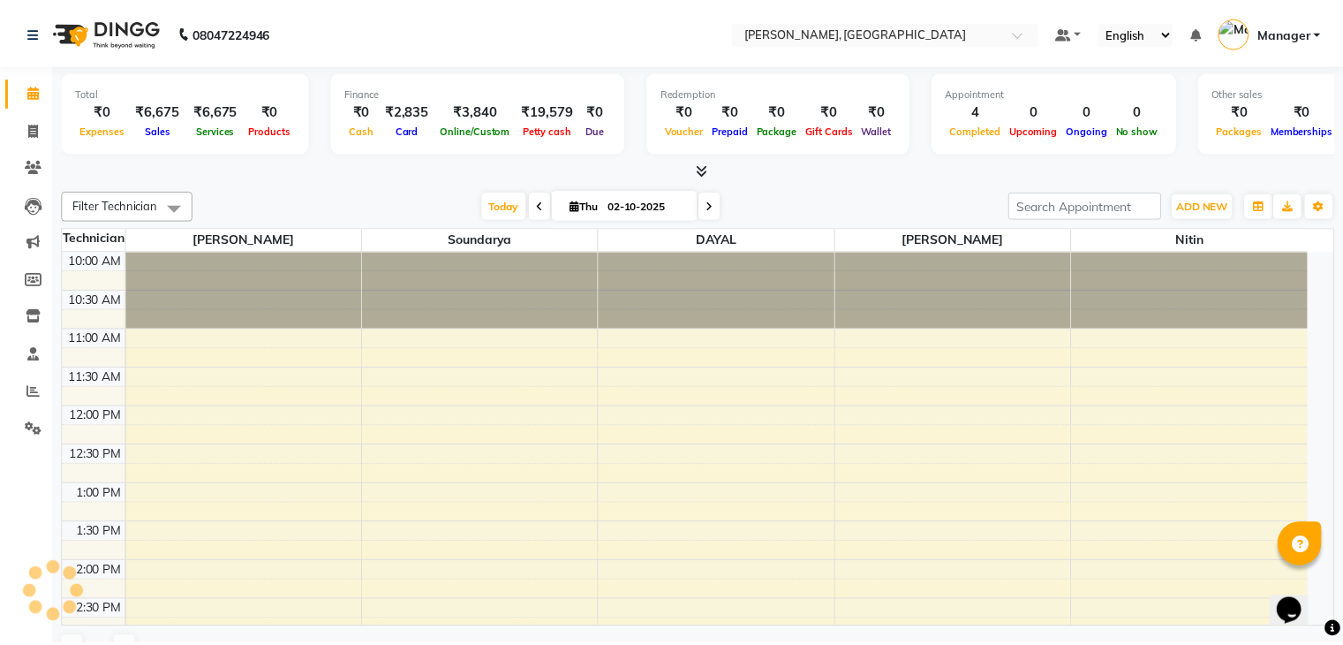
scroll to position [463, 0]
